Goal: Information Seeking & Learning: Learn about a topic

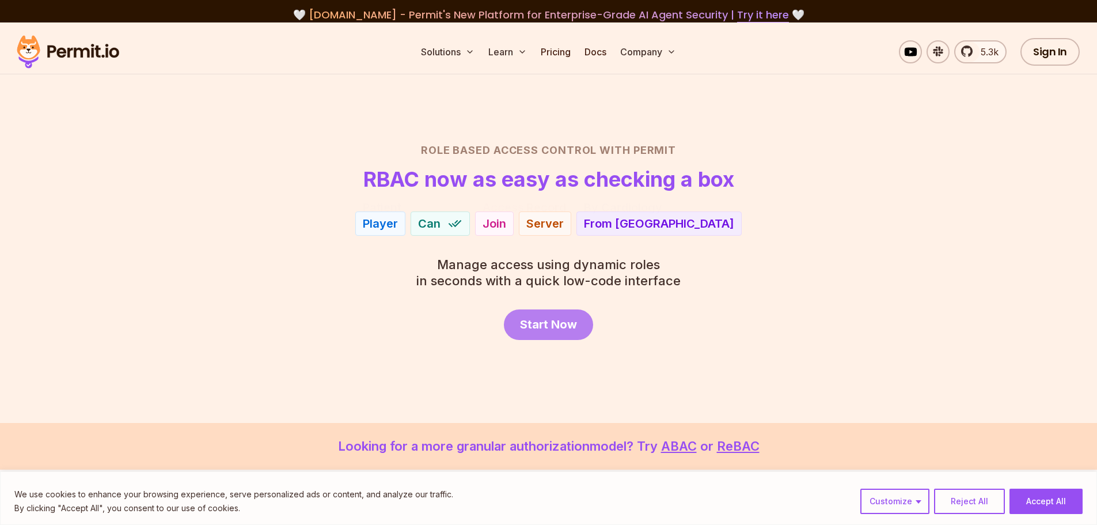
click at [538, 329] on span "Start Now" at bounding box center [548, 324] width 57 height 16
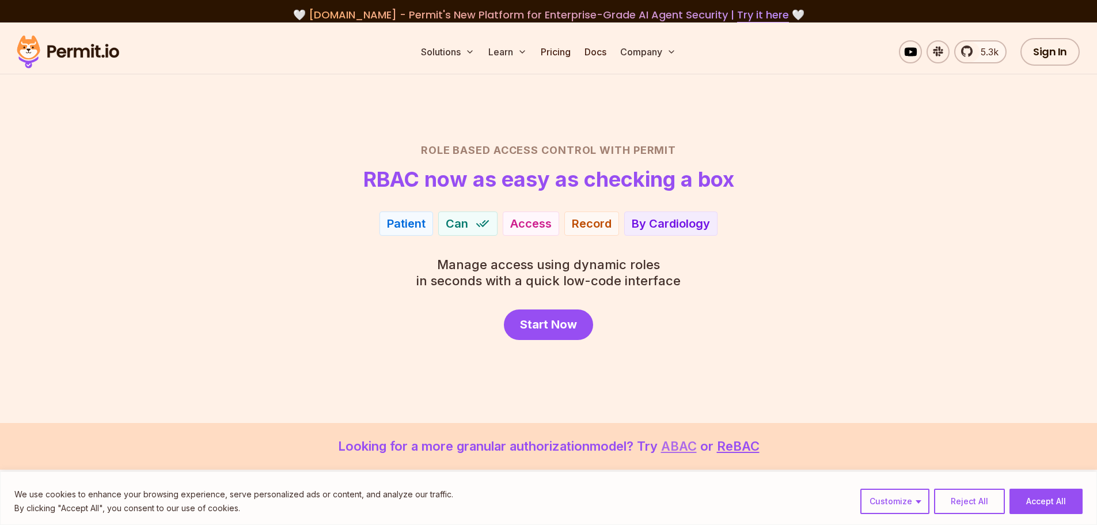
click at [684, 446] on link "ABAC" at bounding box center [679, 445] width 36 height 15
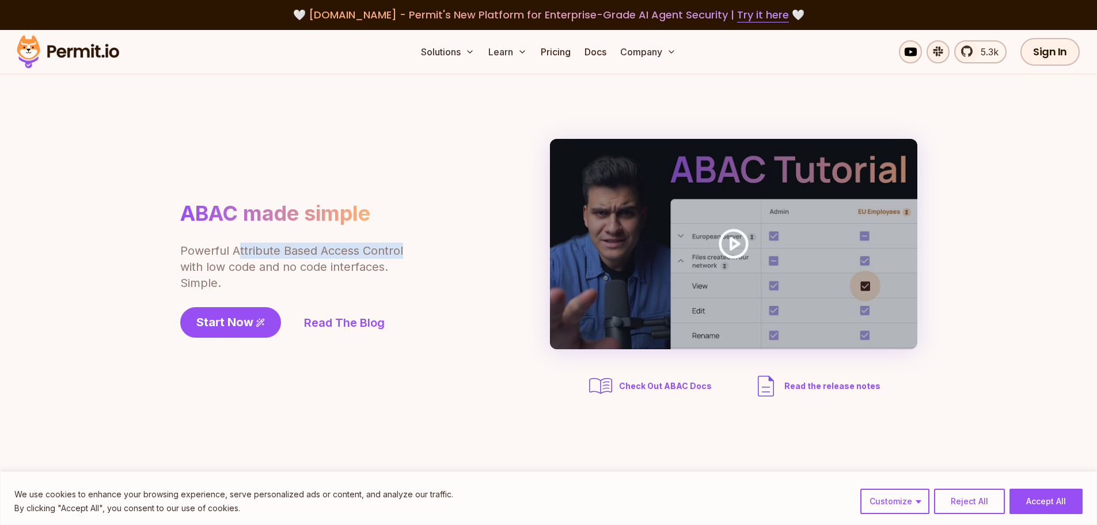
drag, startPoint x: 236, startPoint y: 252, endPoint x: 401, endPoint y: 246, distance: 164.8
click at [401, 246] on p "Powerful Attribute Based Access Control with low code and no code interfaces. S…" at bounding box center [292, 266] width 225 height 48
drag, startPoint x: 260, startPoint y: 249, endPoint x: 242, endPoint y: 249, distance: 17.8
click at [260, 249] on p "Powerful Attribute Based Access Control with low code and no code interfaces. S…" at bounding box center [292, 266] width 225 height 48
drag, startPoint x: 232, startPoint y: 249, endPoint x: 408, endPoint y: 244, distance: 176.3
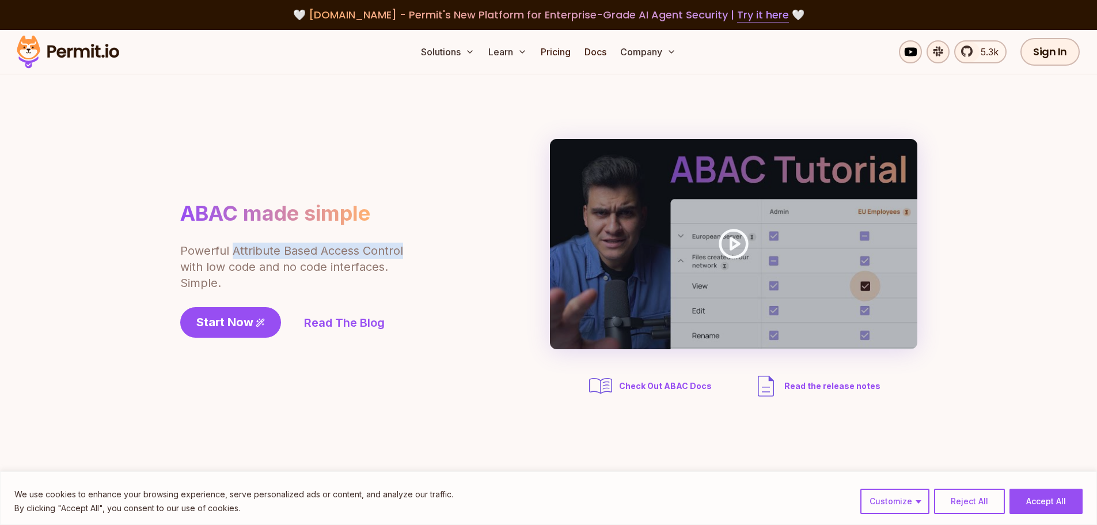
click at [408, 244] on div "ABAC made simple Powerful Attribute Based Access Control with low code and no c…" at bounding box center [324, 268] width 288 height 137
copy p "Attribute Based Access Control"
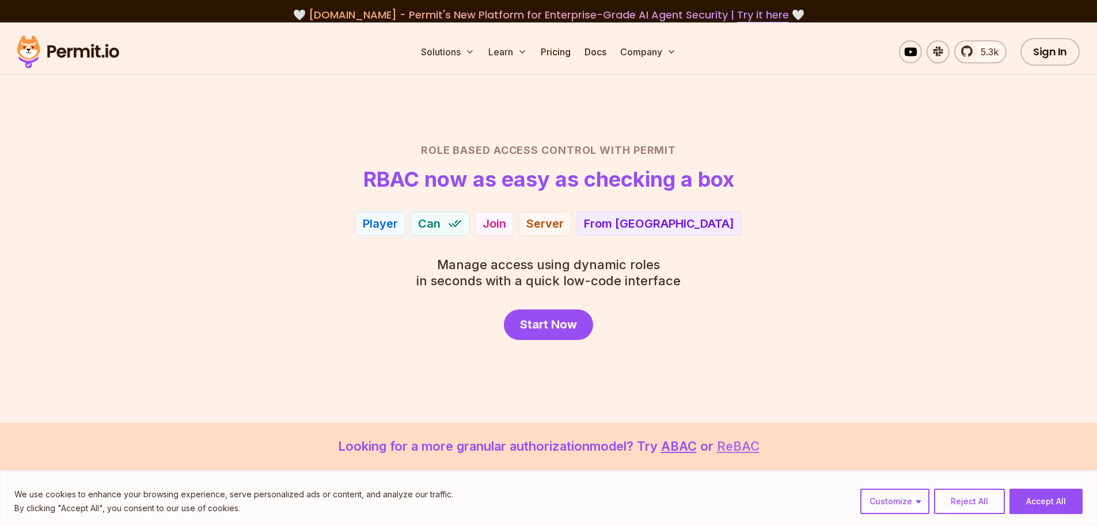
click at [742, 443] on link "ReBAC" at bounding box center [738, 445] width 43 height 15
